Goal: Information Seeking & Learning: Learn about a topic

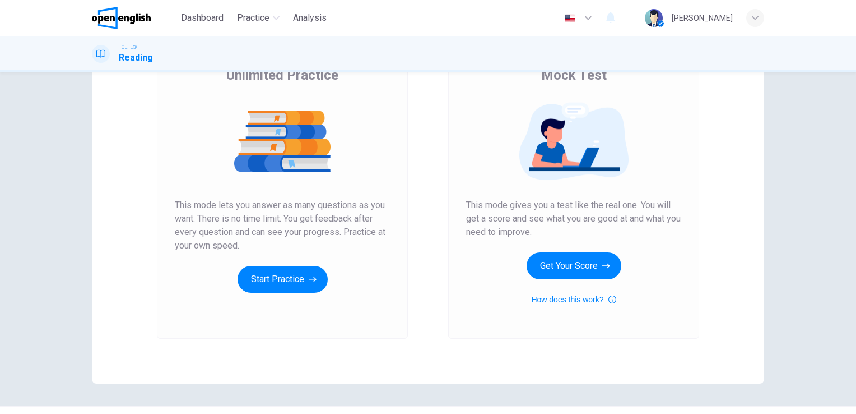
scroll to position [110, 0]
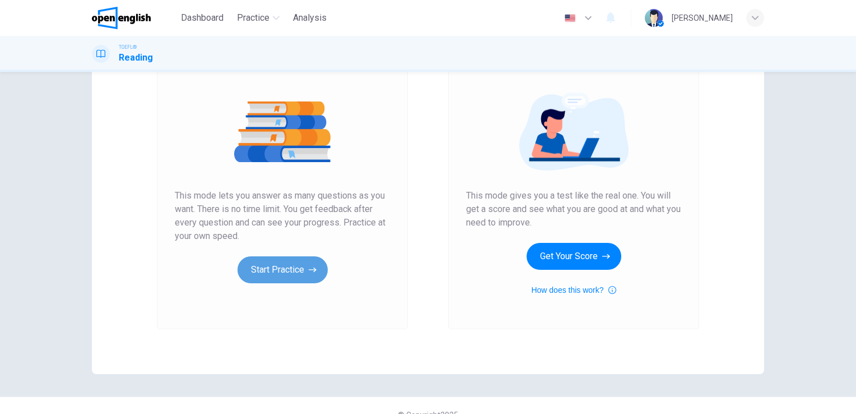
click at [286, 268] on button "Start Practice" at bounding box center [283, 269] width 90 height 27
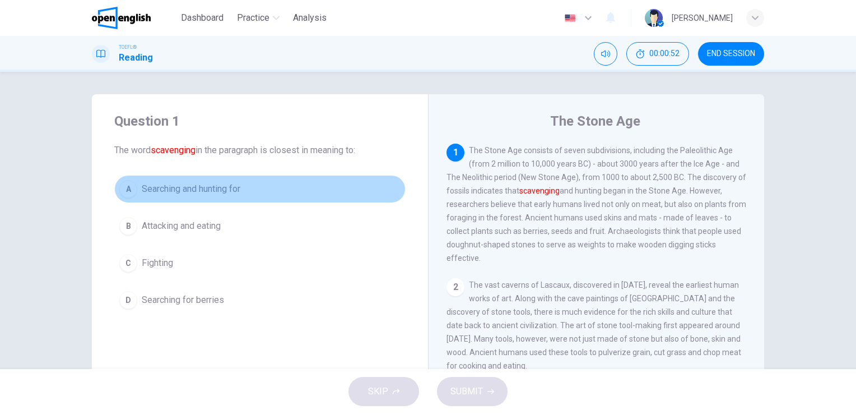
click at [204, 189] on span "Searching and hunting for" at bounding box center [191, 188] width 99 height 13
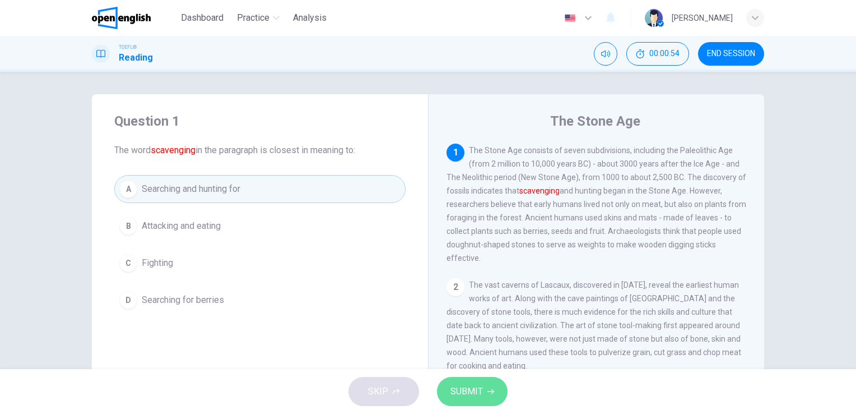
click at [475, 384] on span "SUBMIT" at bounding box center [467, 391] width 33 height 16
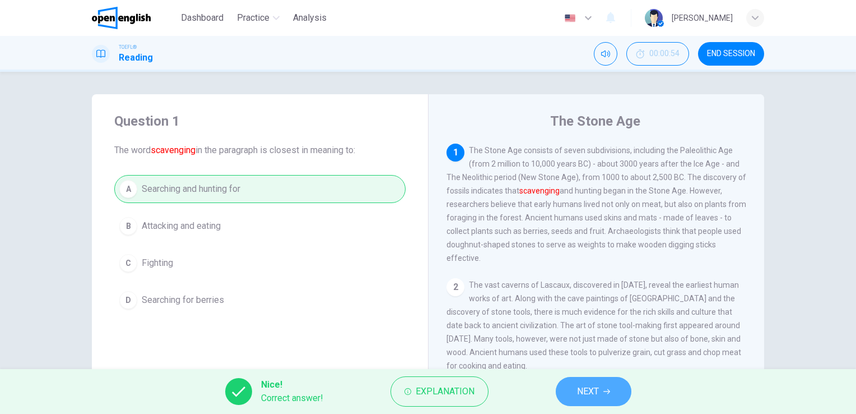
click at [601, 389] on button "NEXT" at bounding box center [594, 391] width 76 height 29
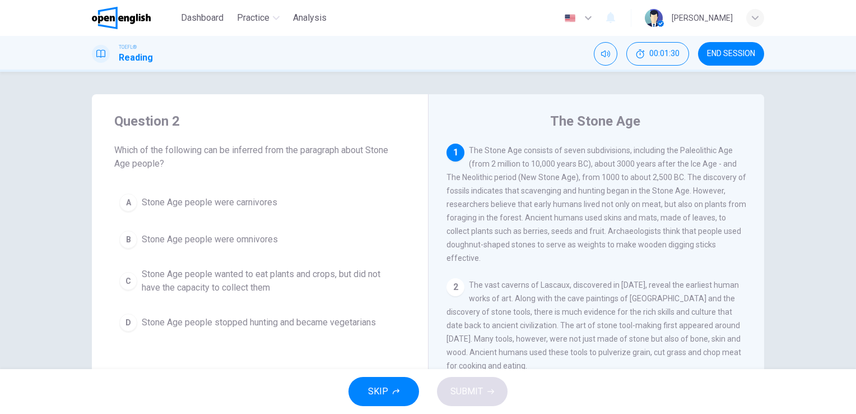
click at [173, 233] on span "Stone Age people were omnivores" at bounding box center [210, 239] width 136 height 13
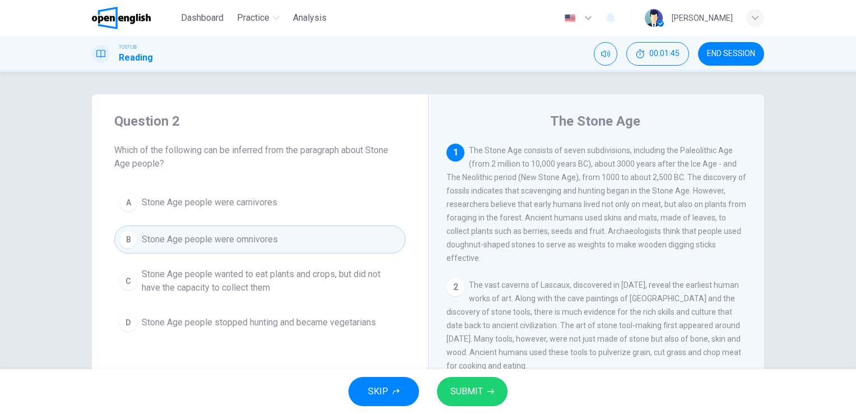
click at [453, 380] on button "SUBMIT" at bounding box center [472, 391] width 71 height 29
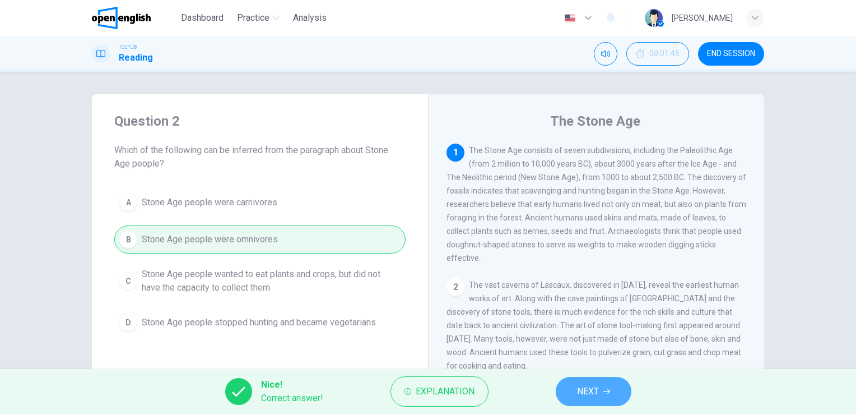
click at [577, 397] on span "NEXT" at bounding box center [588, 391] width 22 height 16
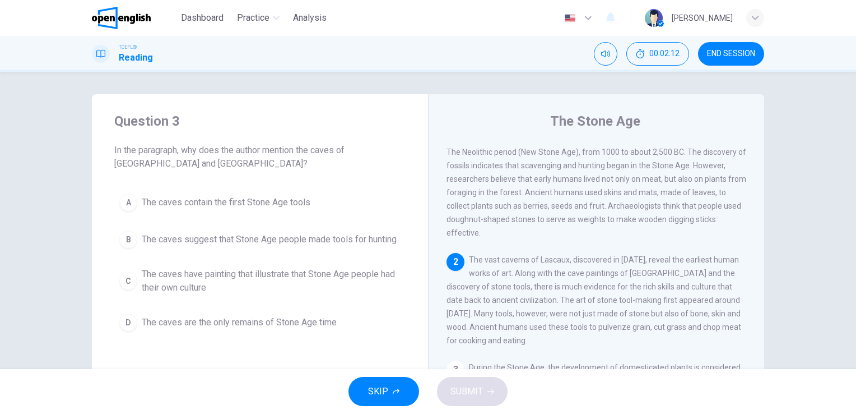
click at [296, 207] on span "The caves contain the first Stone Age tools" at bounding box center [226, 202] width 169 height 13
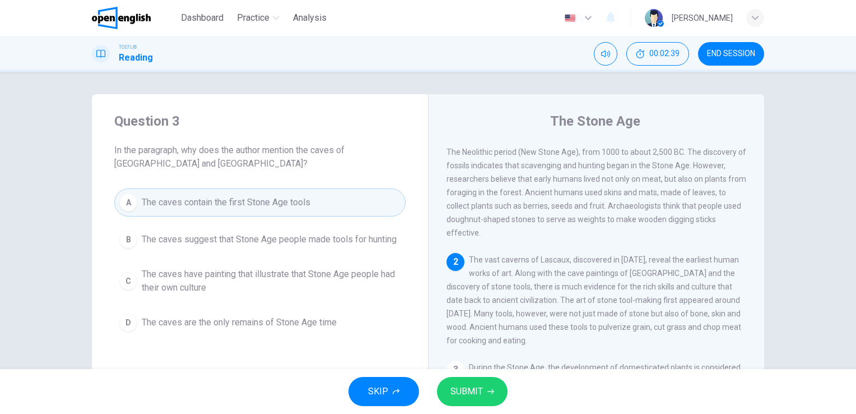
click at [251, 280] on span "The caves have painting that illustrate that Stone Age people had their own cul…" at bounding box center [271, 280] width 259 height 27
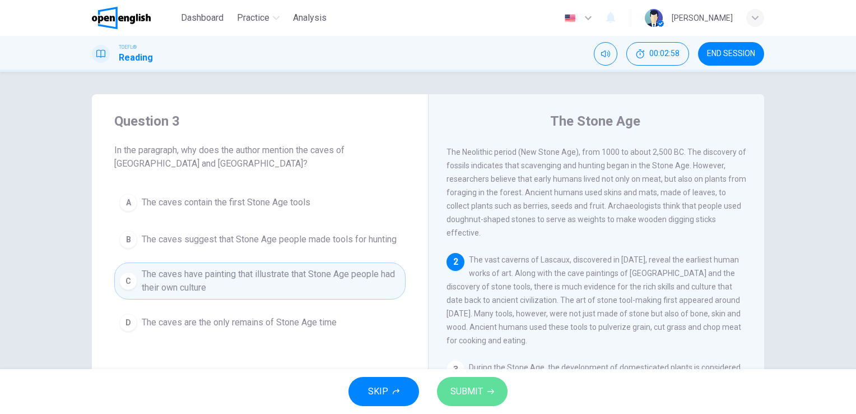
click at [462, 391] on span "SUBMIT" at bounding box center [467, 391] width 33 height 16
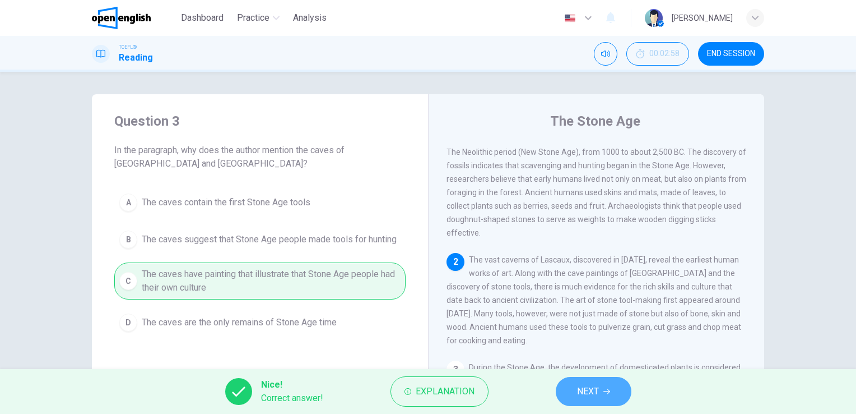
click at [575, 390] on button "NEXT" at bounding box center [594, 391] width 76 height 29
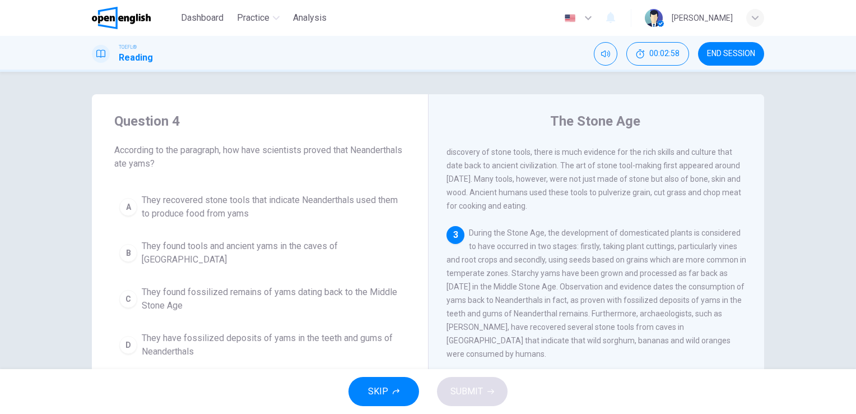
scroll to position [178, 0]
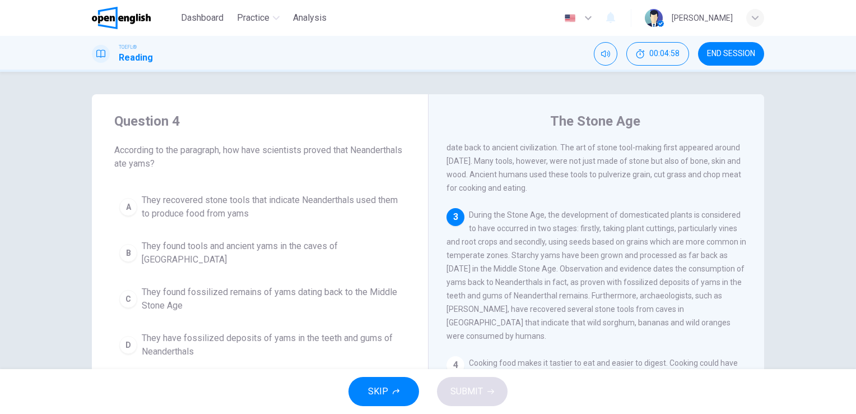
click at [176, 331] on span "They have fossilized deposits of yams in the teeth and gums of Neanderthals" at bounding box center [271, 344] width 259 height 27
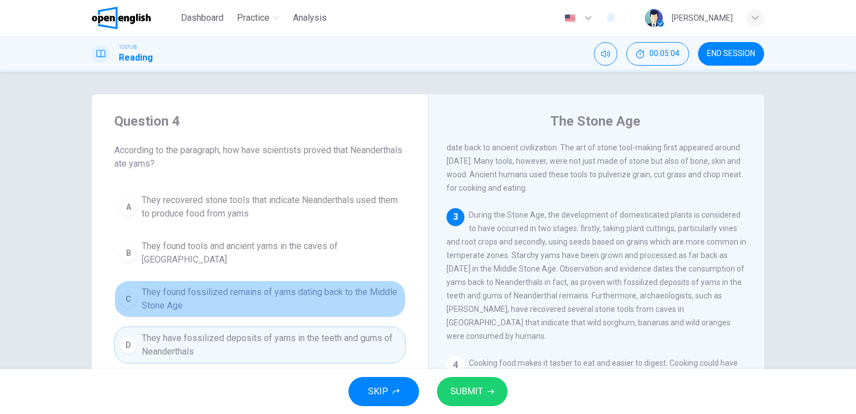
click at [311, 285] on span "They found fossilized remains of yams dating back to the Middle Stone Age" at bounding box center [271, 298] width 259 height 27
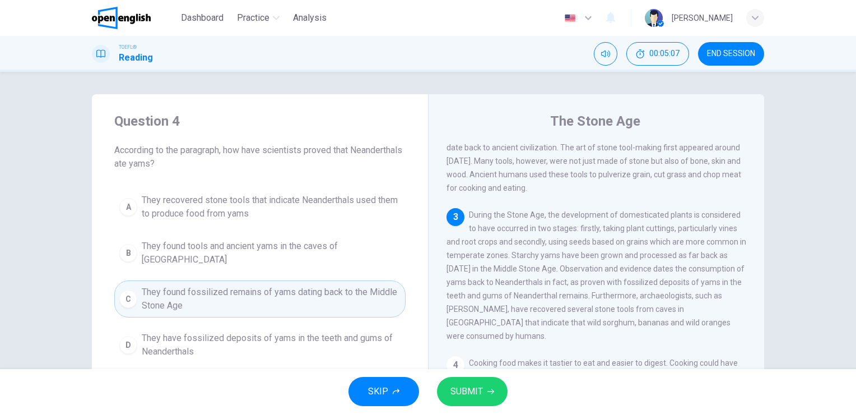
click at [482, 386] on button "SUBMIT" at bounding box center [472, 391] width 71 height 29
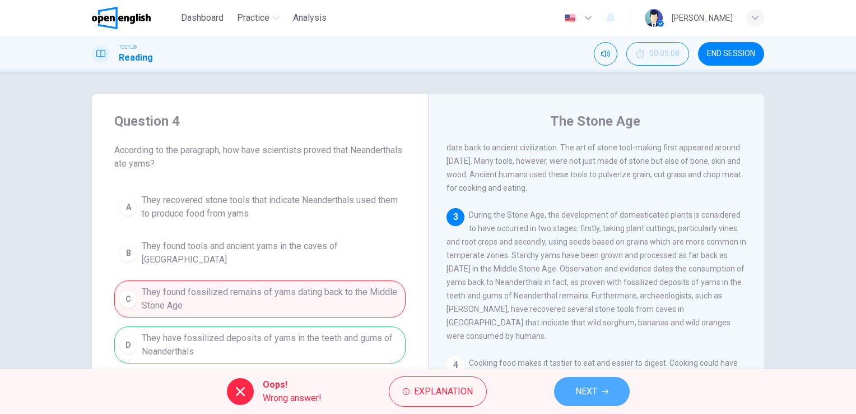
click at [581, 387] on span "NEXT" at bounding box center [586, 391] width 22 height 16
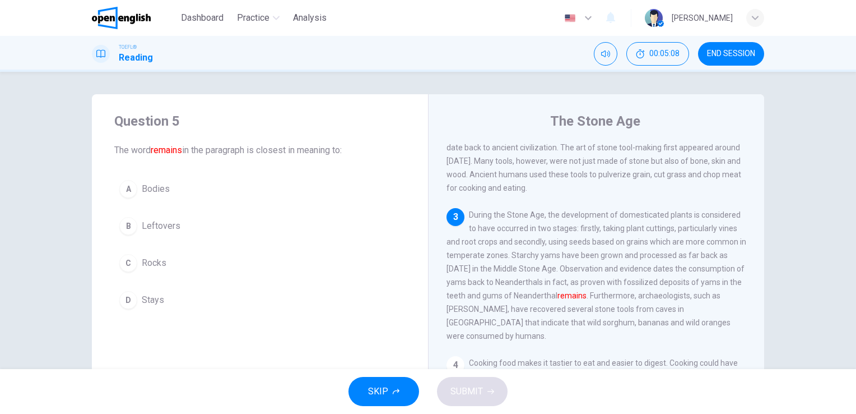
scroll to position [249, 0]
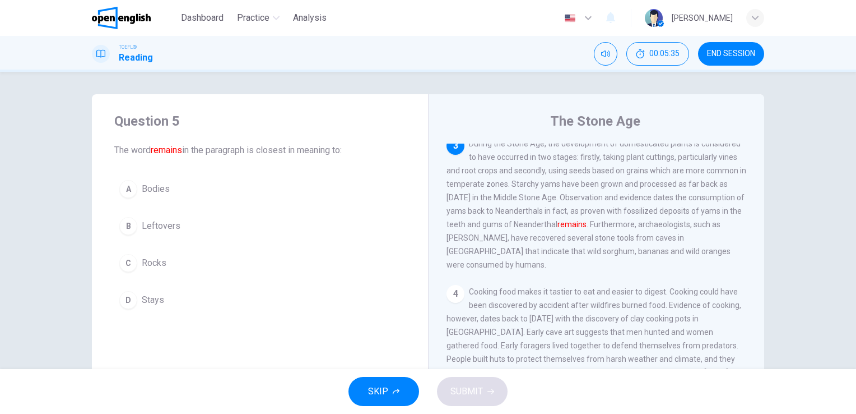
click at [159, 184] on span "Bodies" at bounding box center [156, 188] width 28 height 13
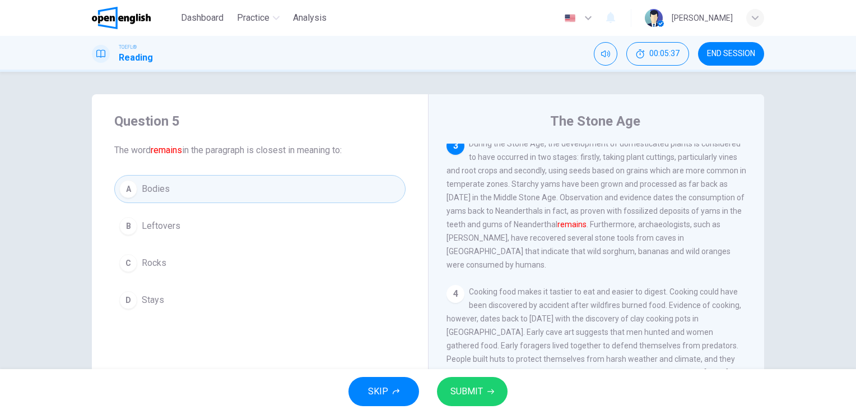
click at [476, 382] on button "SUBMIT" at bounding box center [472, 391] width 71 height 29
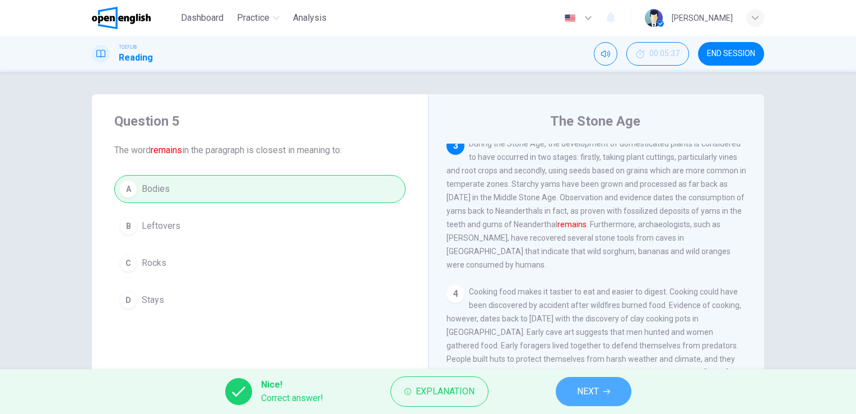
click at [589, 393] on span "NEXT" at bounding box center [588, 391] width 22 height 16
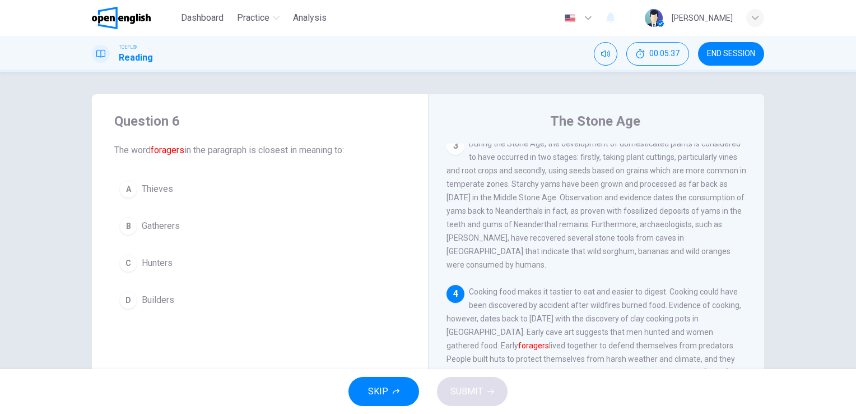
scroll to position [316, 0]
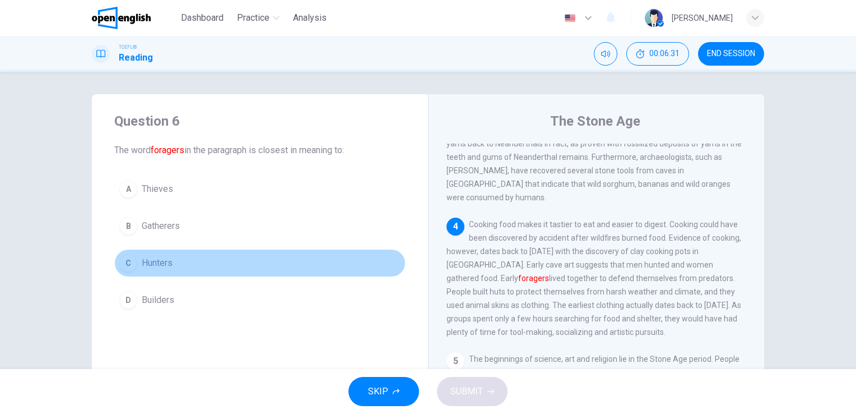
click at [130, 264] on div "C" at bounding box center [128, 263] width 18 height 18
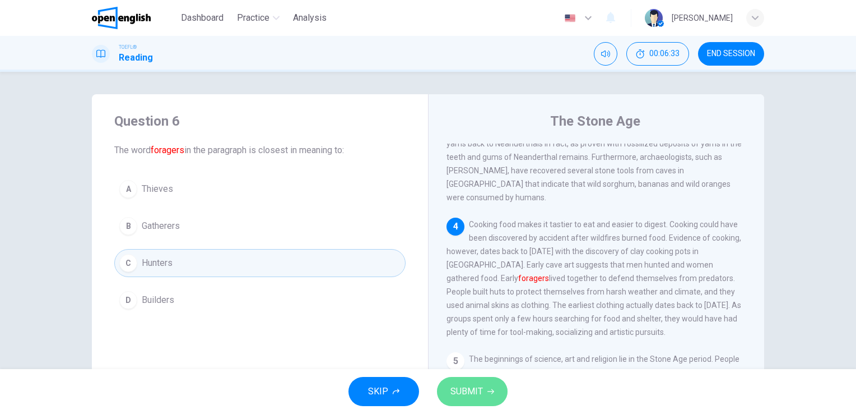
click at [490, 387] on button "SUBMIT" at bounding box center [472, 391] width 71 height 29
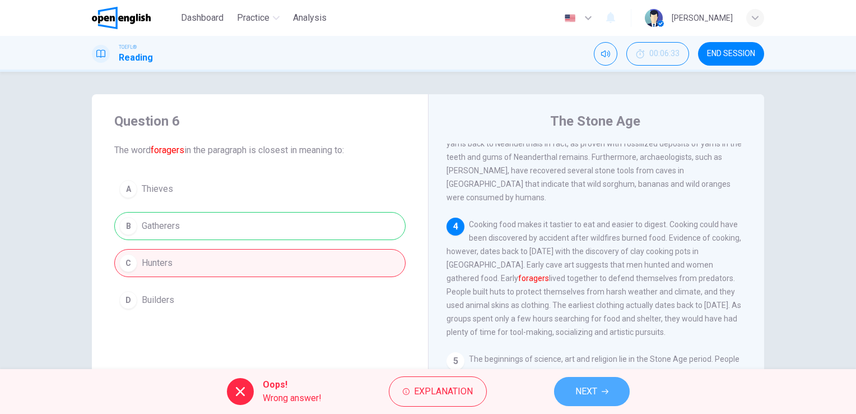
click at [574, 393] on button "NEXT" at bounding box center [592, 391] width 76 height 29
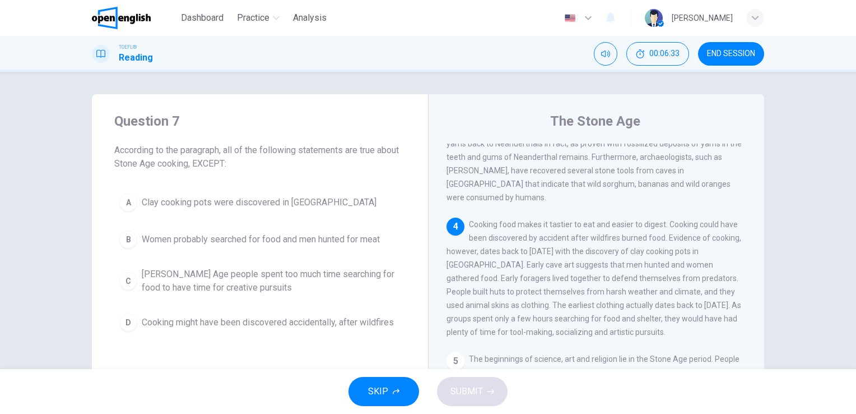
scroll to position [397, 0]
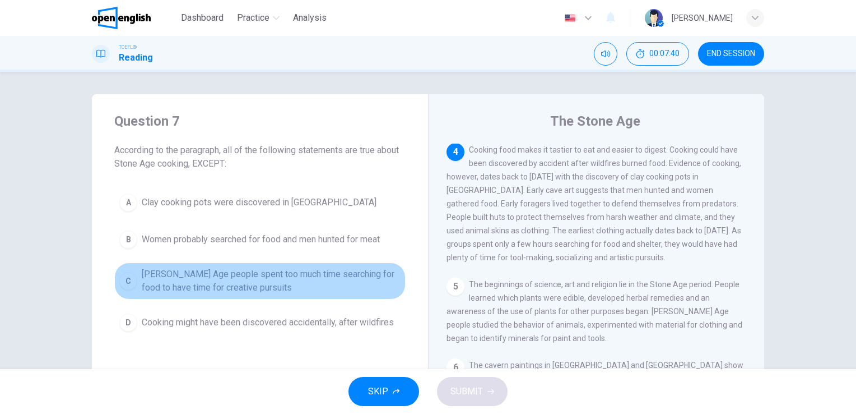
click at [187, 279] on span "[PERSON_NAME] Age people spent too much time searching for food to have time fo…" at bounding box center [271, 280] width 259 height 27
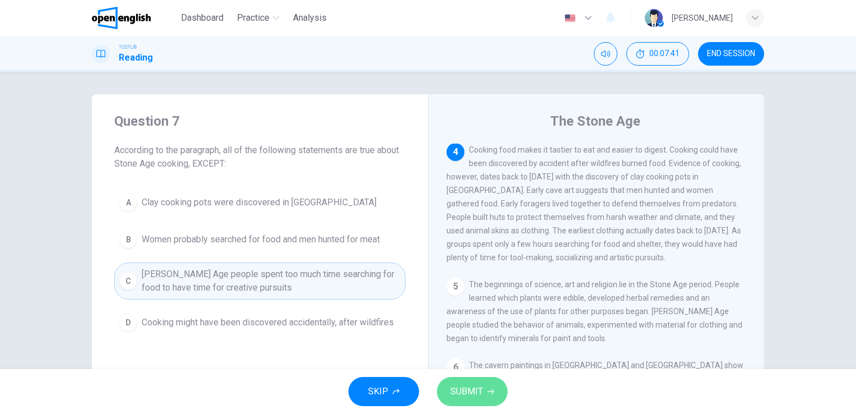
click at [472, 397] on span "SUBMIT" at bounding box center [467, 391] width 33 height 16
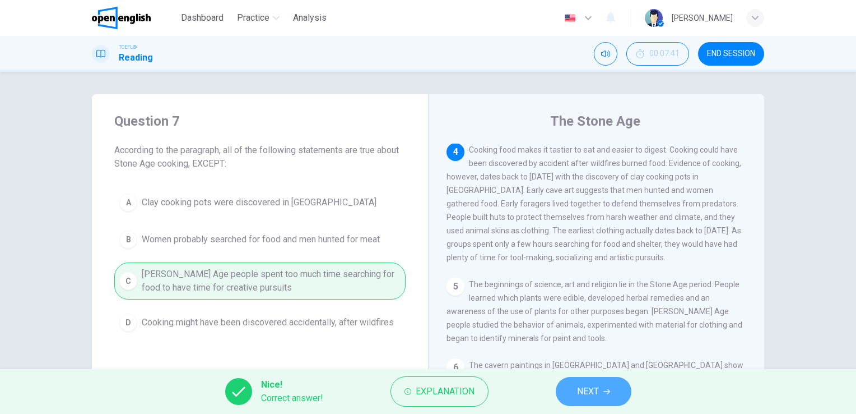
click at [610, 387] on button "NEXT" at bounding box center [594, 391] width 76 height 29
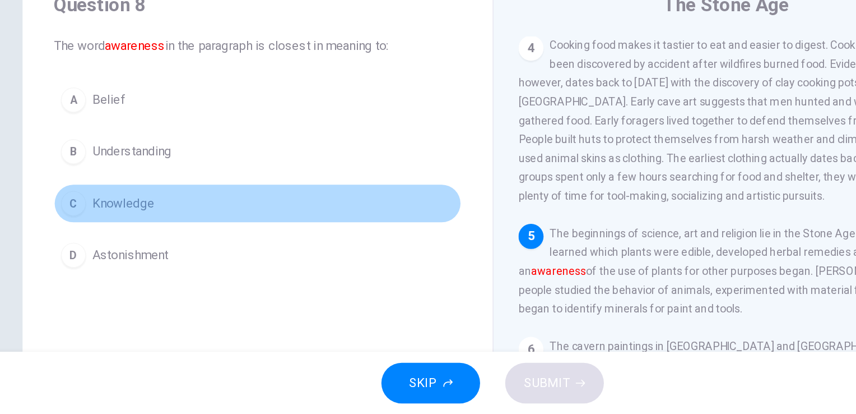
click at [172, 264] on span "Knowledge" at bounding box center [164, 262] width 44 height 13
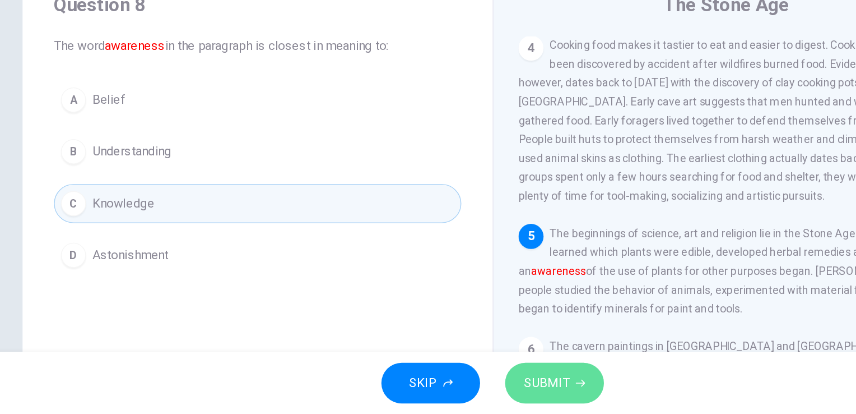
click at [469, 398] on span "SUBMIT" at bounding box center [467, 391] width 33 height 16
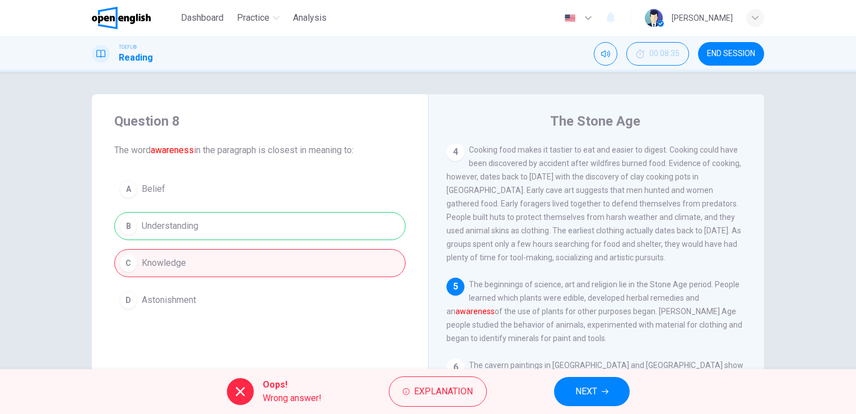
click at [567, 391] on button "NEXT" at bounding box center [592, 391] width 76 height 29
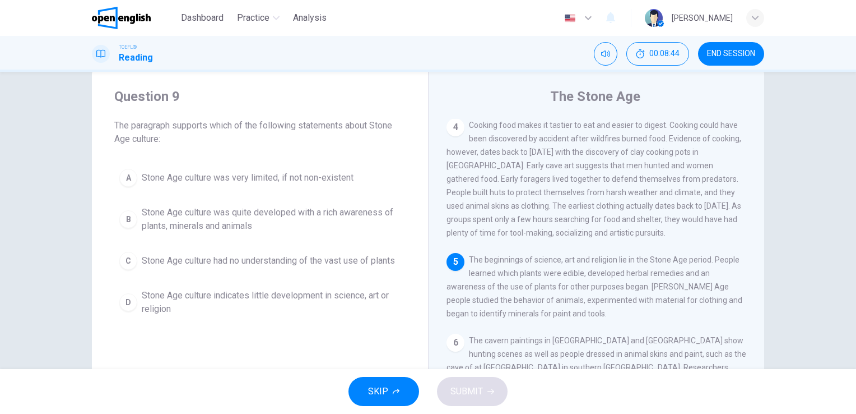
scroll to position [27, 0]
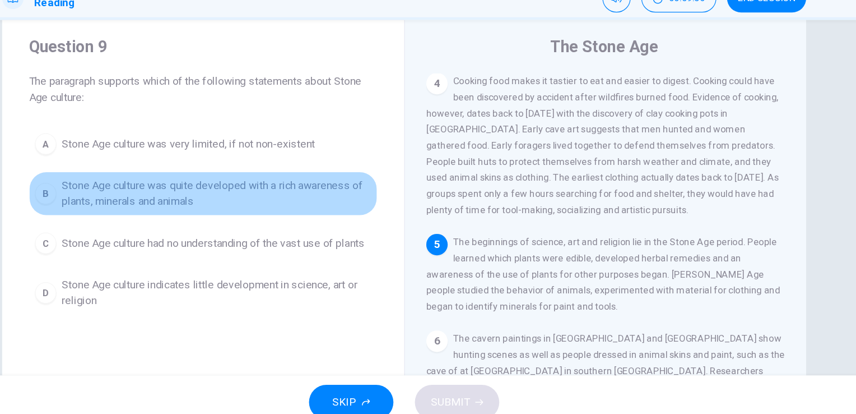
click at [337, 217] on span "Stone Age culture was quite developed with a rich awareness of plants, minerals…" at bounding box center [271, 216] width 259 height 27
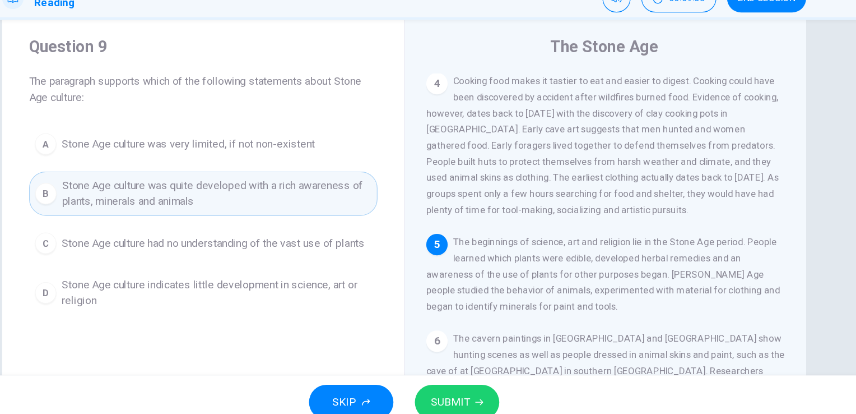
click at [479, 384] on span "SUBMIT" at bounding box center [467, 391] width 33 height 16
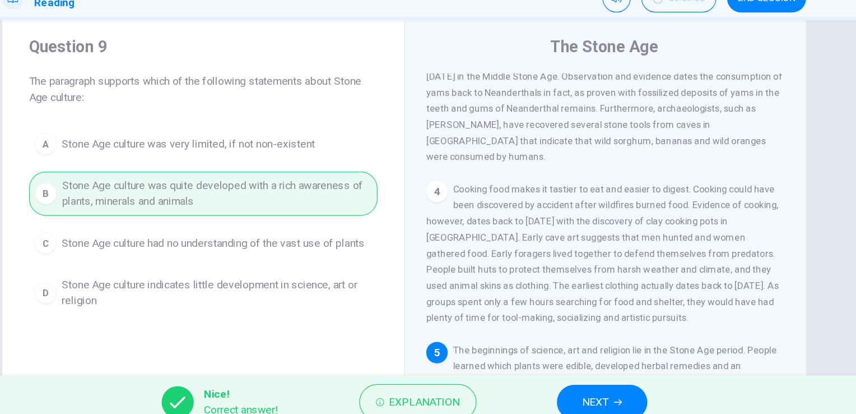
scroll to position [0, 0]
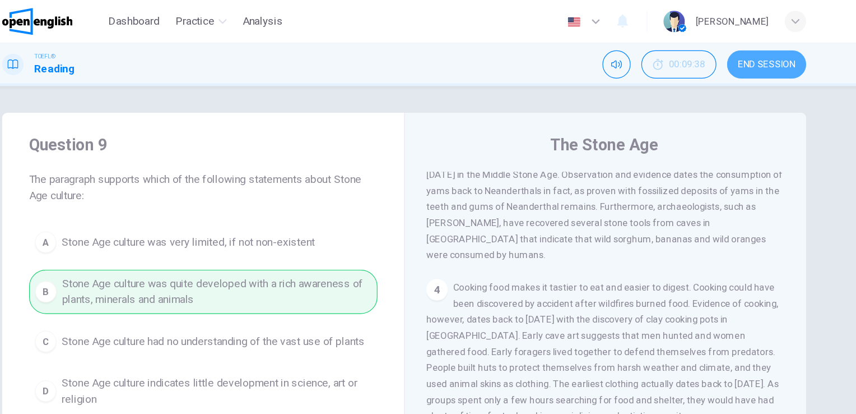
click at [732, 50] on span "END SESSION" at bounding box center [731, 53] width 48 height 9
